Goal: Use online tool/utility

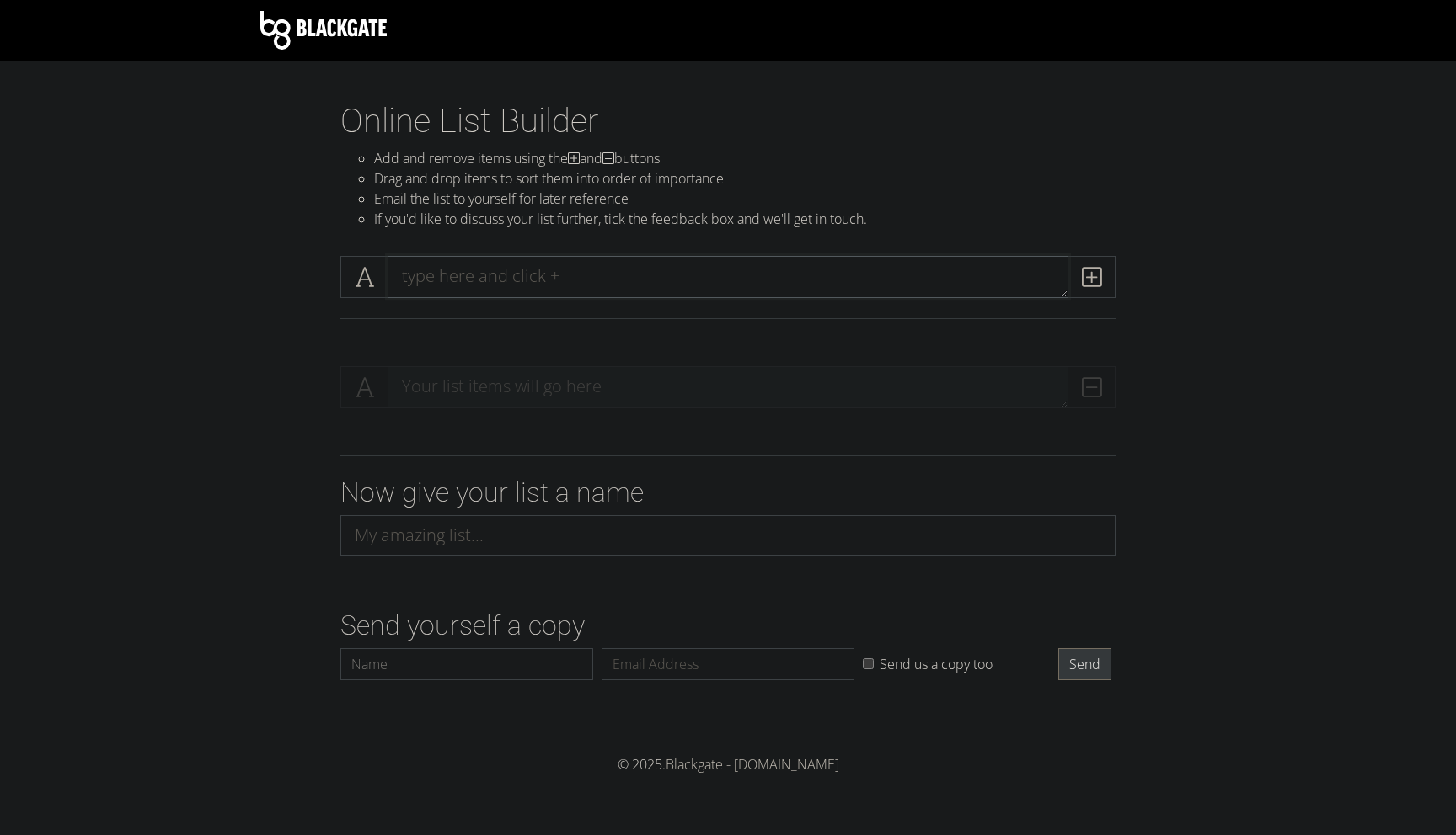
click at [472, 265] on textarea at bounding box center [728, 276] width 681 height 42
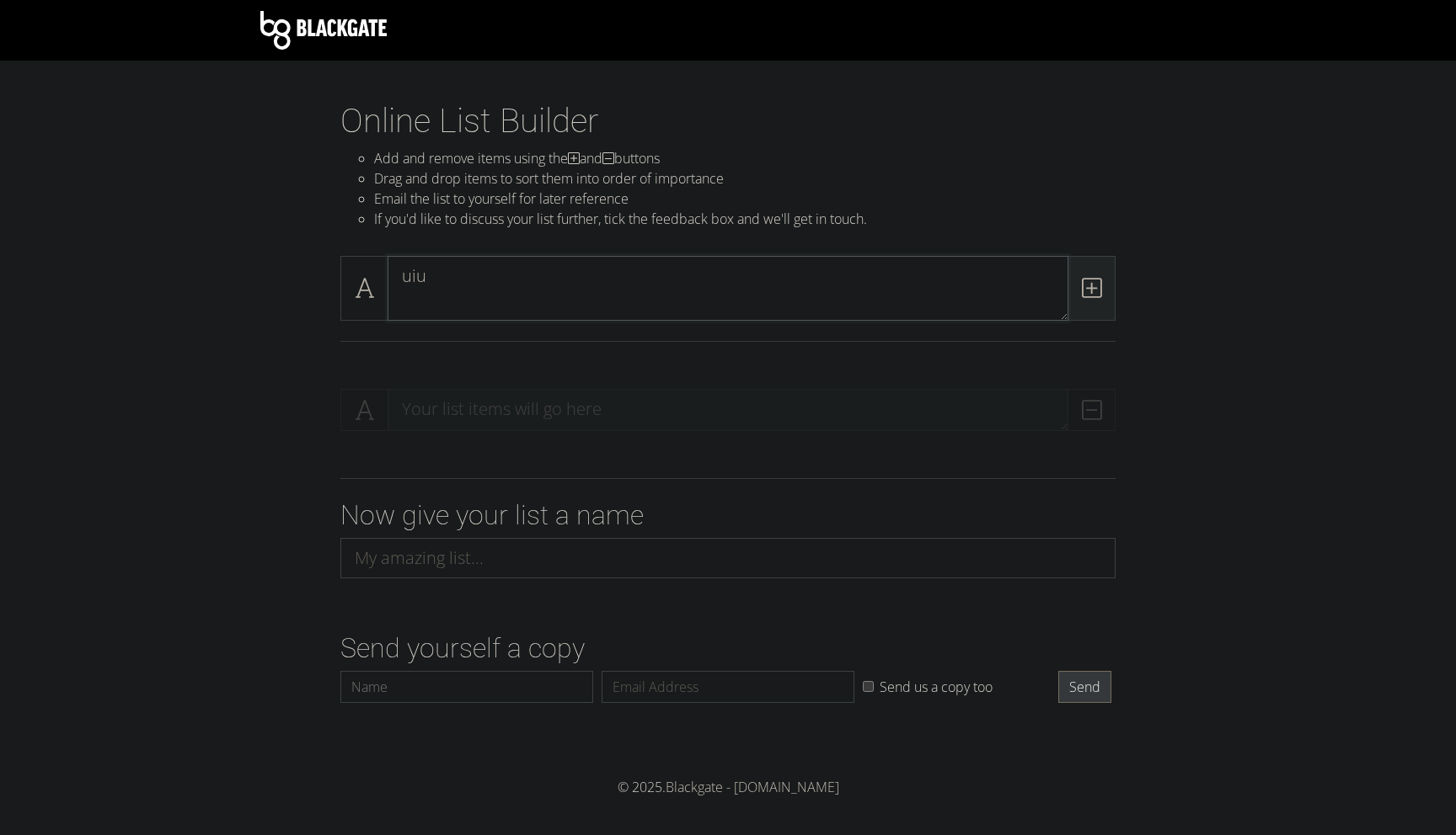
type textarea "uiu"
click at [1095, 280] on icon at bounding box center [1092, 288] width 20 height 17
type textarea "hjh"
click at [1009, 408] on textarea "uiu" at bounding box center [728, 399] width 681 height 64
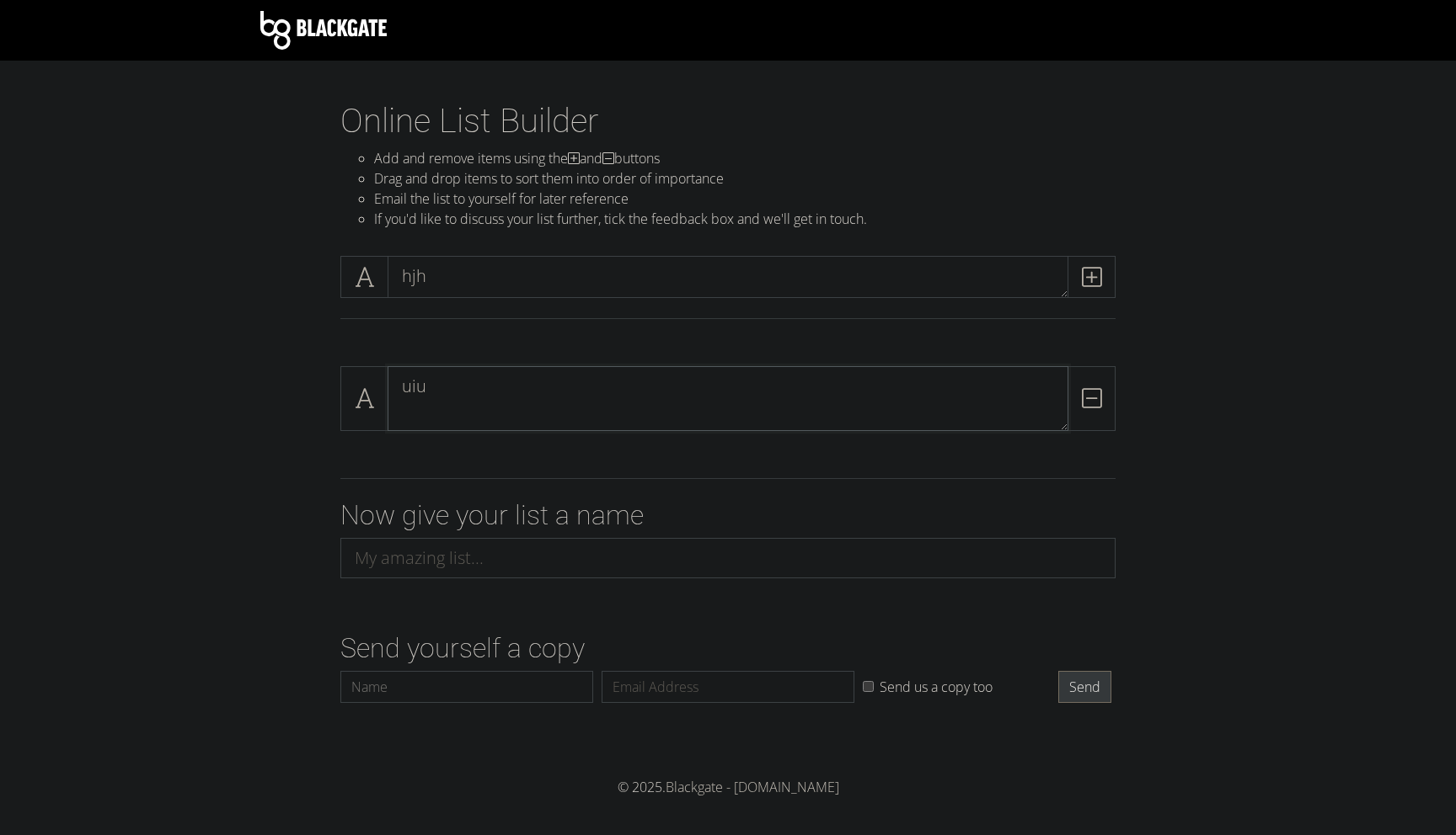
click at [1009, 408] on textarea "uiu" at bounding box center [728, 399] width 681 height 64
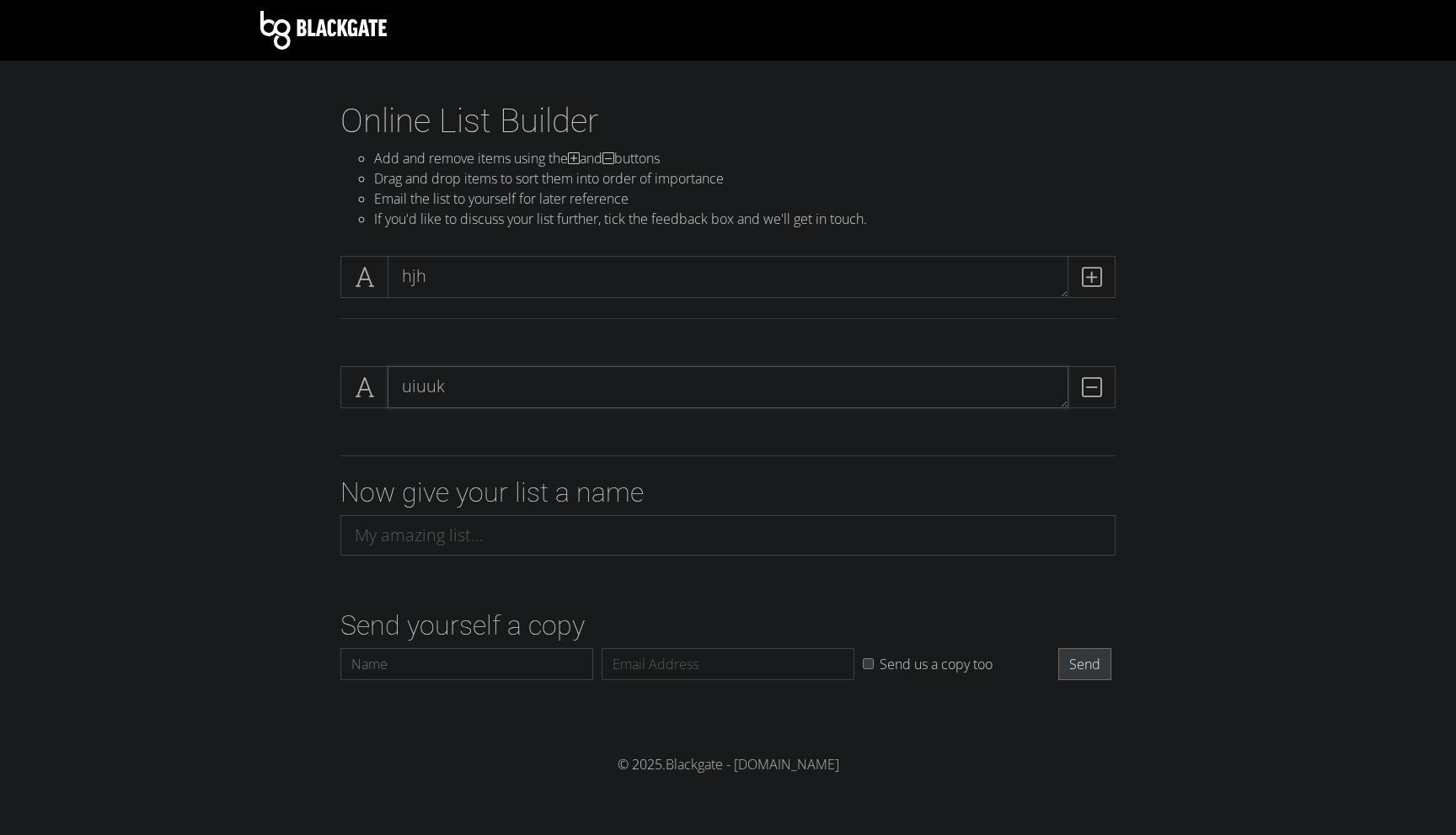
drag, startPoint x: 1064, startPoint y: 405, endPoint x: 1029, endPoint y: 338, distance: 75.6
click at [1027, 338] on section "Online List Builder Add and remove items using the and buttons Drag and drop it…" at bounding box center [728, 428] width 1456 height 655
type textarea "uiuuk"
click at [1040, 466] on div at bounding box center [728, 456] width 960 height 41
